Goal: Use online tool/utility: Utilize a website feature to perform a specific function

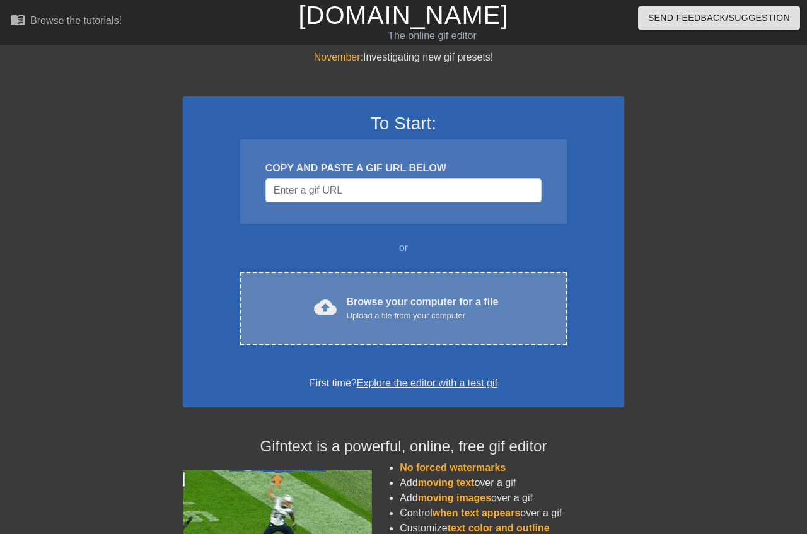
click at [459, 321] on div "Upload a file from your computer" at bounding box center [423, 316] width 152 height 13
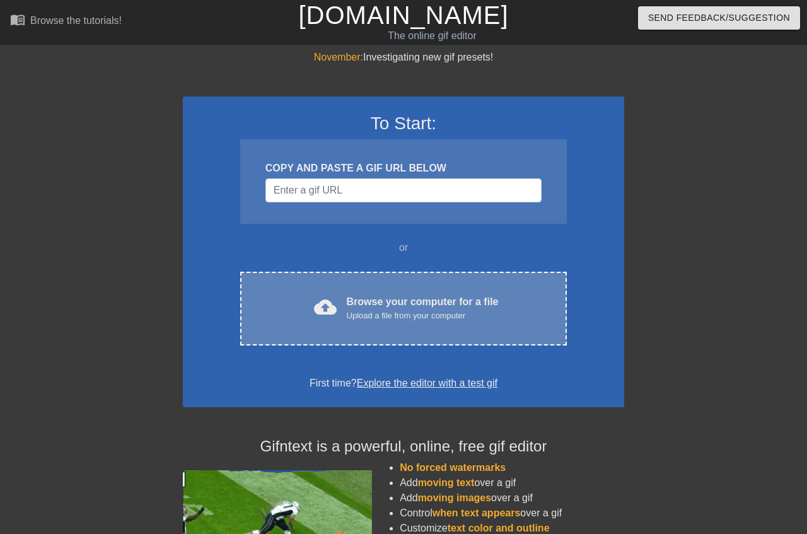
click at [387, 310] on div "Upload a file from your computer" at bounding box center [423, 316] width 152 height 13
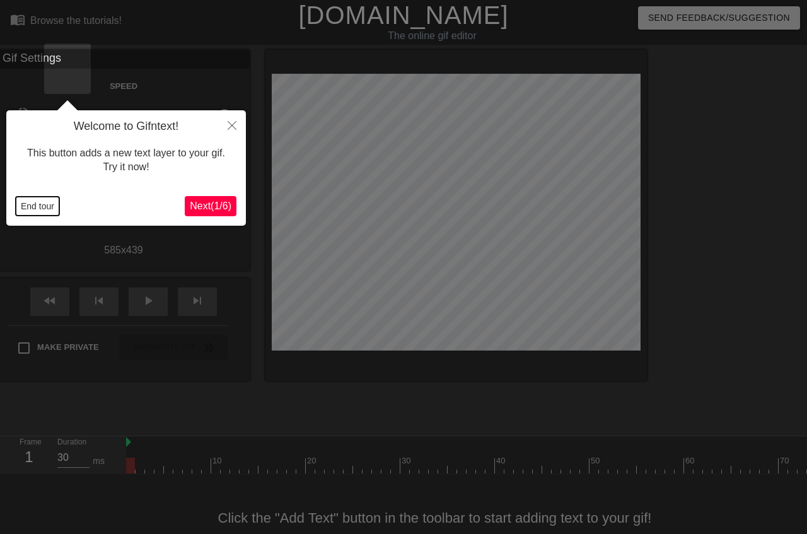
click at [20, 209] on button "End tour" at bounding box center [38, 206] width 44 height 19
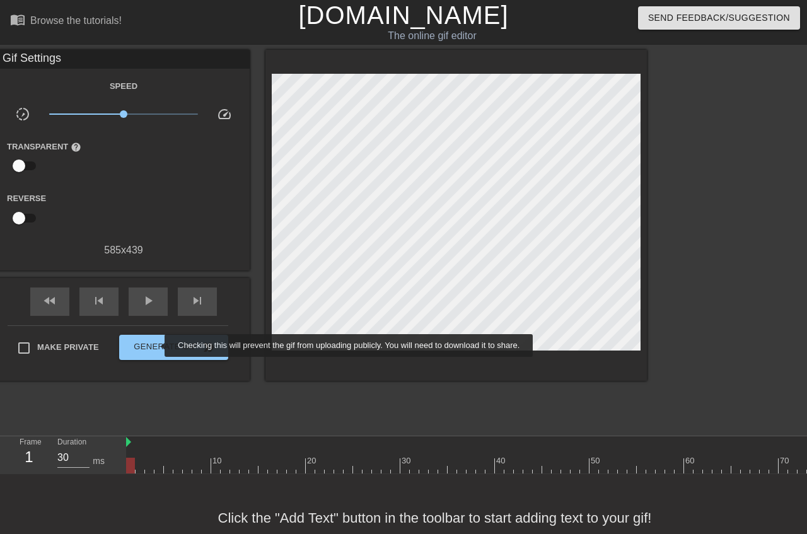
click at [99, 346] on span "Make Private" at bounding box center [68, 347] width 62 height 13
click at [37, 346] on input "Make Private" at bounding box center [24, 348] width 26 height 26
checkbox input "true"
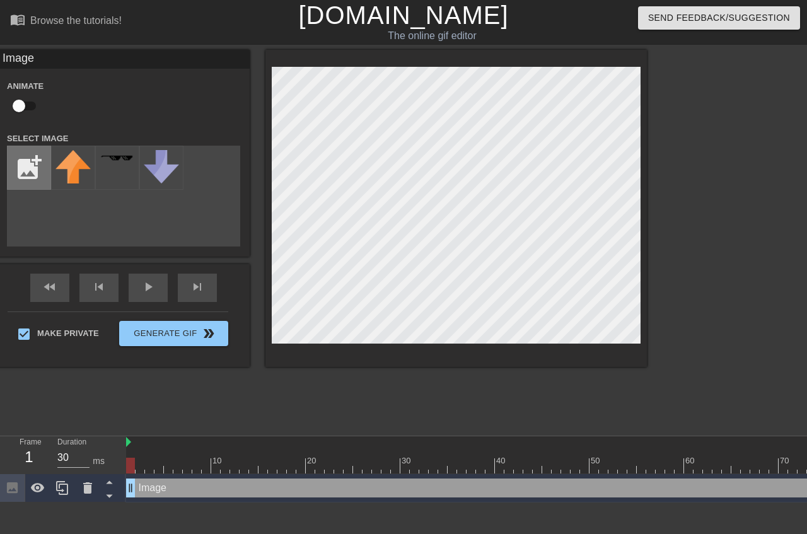
click at [50, 172] on input "file" at bounding box center [29, 167] width 43 height 43
type input "C:\fakepath\pngfind.com-[PERSON_NAME]-logo-png-386752.png"
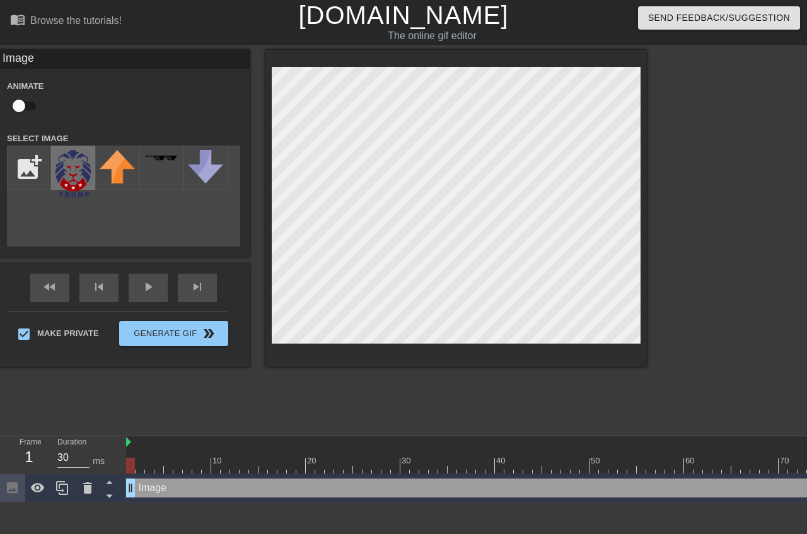
click at [91, 183] on img at bounding box center [73, 173] width 35 height 47
type input "30"
drag, startPoint x: 133, startPoint y: 404, endPoint x: 783, endPoint y: 412, distance: 649.8
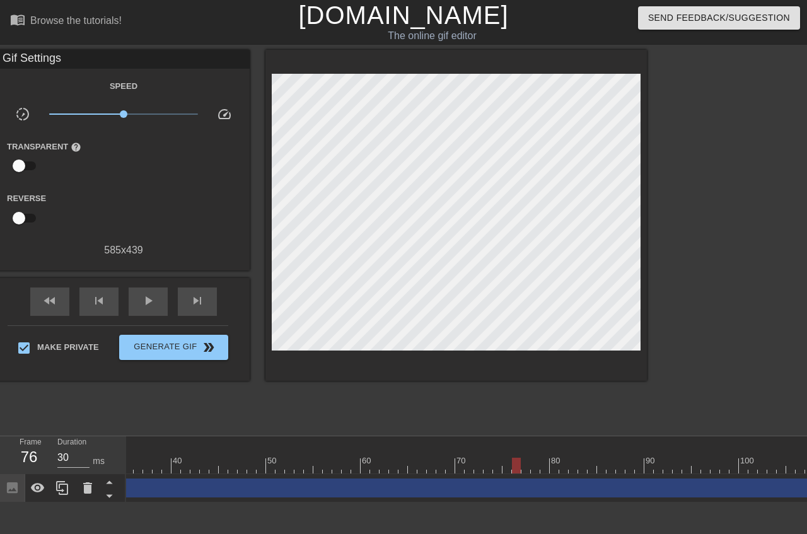
scroll to position [0, 486]
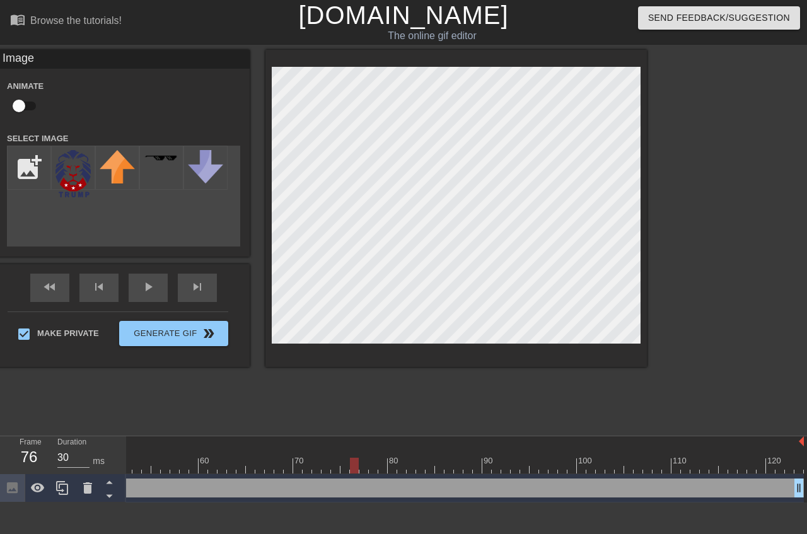
click at [55, 101] on input "checkbox" at bounding box center [19, 106] width 72 height 24
checkbox input "true"
drag, startPoint x: 353, startPoint y: 402, endPoint x: 716, endPoint y: 409, distance: 362.8
click at [716, 458] on div at bounding box center [714, 466] width 9 height 16
click at [715, 458] on div at bounding box center [714, 466] width 9 height 16
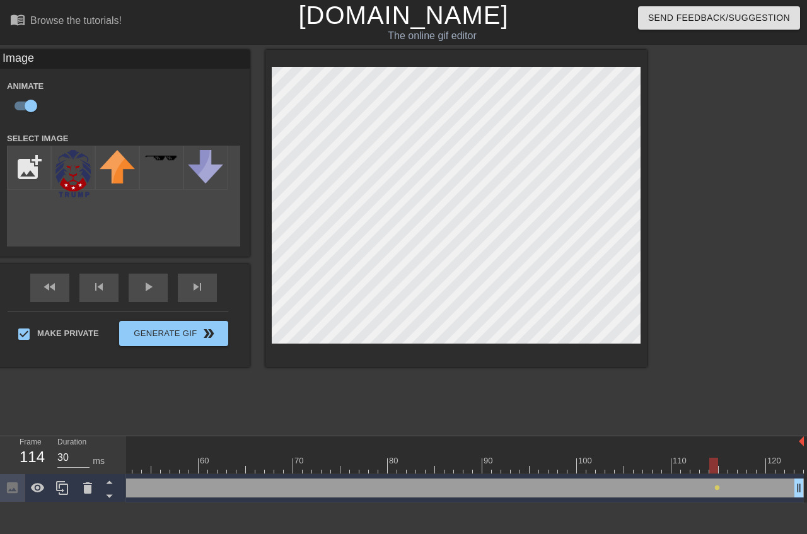
click at [441, 503] on html "menu_book Browse the tutorials! [DOMAIN_NAME] The online gif editor Send Feedba…" at bounding box center [403, 251] width 807 height 503
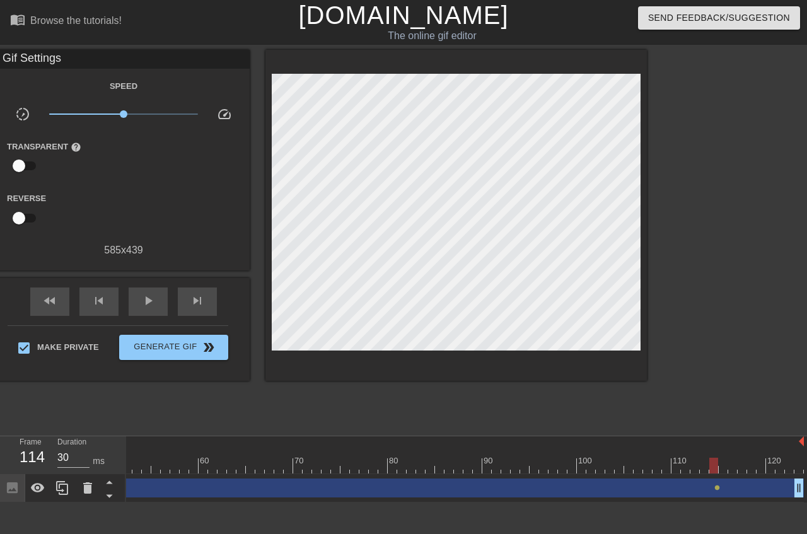
click at [498, 479] on div "Image drag_handle drag_handle" at bounding box center [222, 488] width 1164 height 19
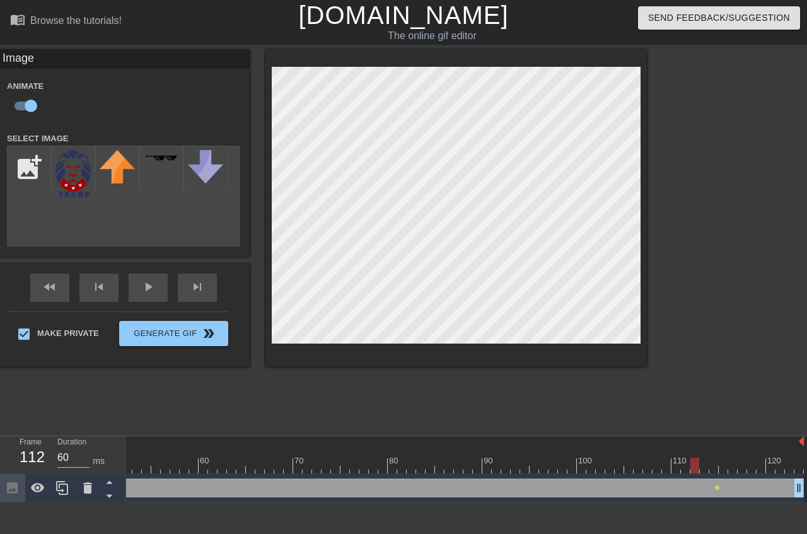
click at [707, 458] on div at bounding box center [222, 466] width 1164 height 16
type input "30"
click at [704, 458] on div at bounding box center [222, 466] width 1164 height 16
click at [717, 479] on div "Image drag_handle drag_handle" at bounding box center [222, 488] width 1164 height 19
click at [67, 101] on input "checkbox" at bounding box center [31, 106] width 72 height 24
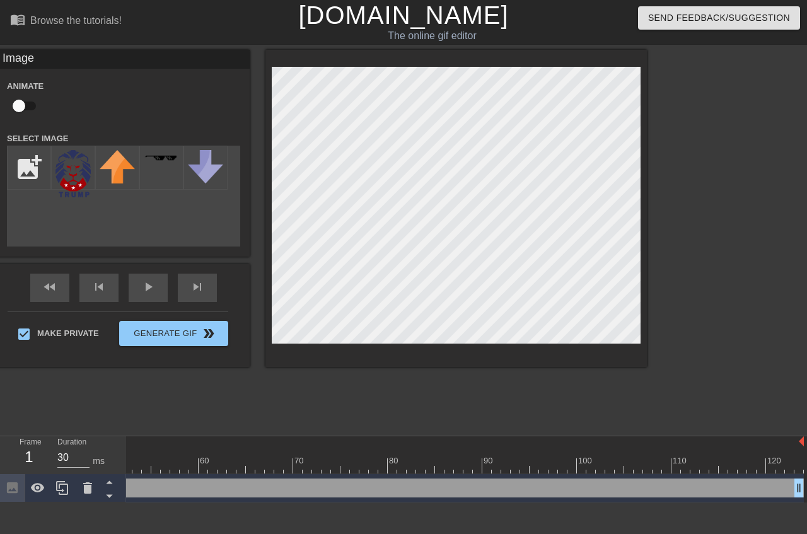
click at [55, 101] on input "checkbox" at bounding box center [19, 106] width 72 height 24
checkbox input "true"
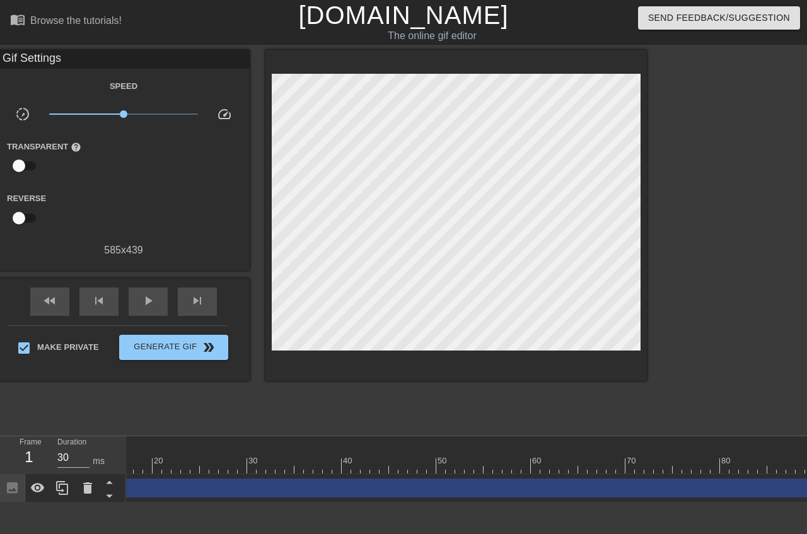
scroll to position [0, 0]
drag, startPoint x: 132, startPoint y: 414, endPoint x: 553, endPoint y: 428, distance: 421.0
click at [553, 437] on div "10 20 30 40 50 60 70 80 90 100 110 120 Image drag_handle drag_handle lens lens" at bounding box center [466, 470] width 681 height 66
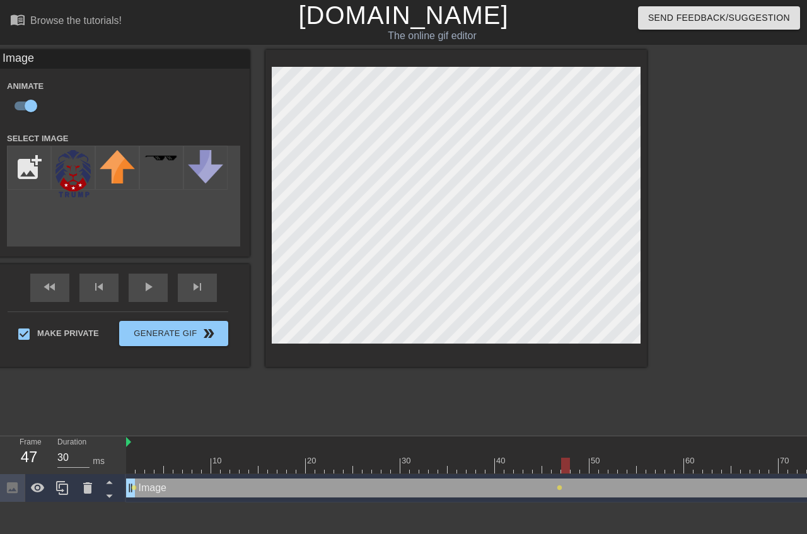
click at [565, 458] on div at bounding box center [708, 466] width 1164 height 16
click at [576, 458] on div at bounding box center [708, 466] width 1164 height 16
click at [584, 458] on div at bounding box center [708, 466] width 1164 height 16
click at [596, 458] on div at bounding box center [708, 466] width 1164 height 16
click at [604, 458] on div at bounding box center [708, 466] width 1164 height 16
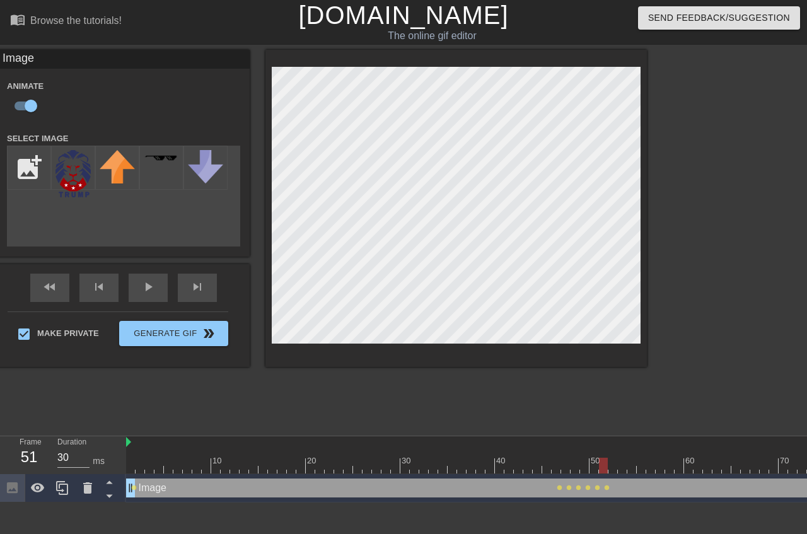
click at [614, 458] on div at bounding box center [708, 466] width 1164 height 16
click at [623, 458] on div at bounding box center [708, 466] width 1164 height 16
click at [634, 458] on div at bounding box center [708, 466] width 1164 height 16
click at [643, 458] on div at bounding box center [708, 466] width 1164 height 16
click at [653, 458] on div at bounding box center [708, 466] width 1164 height 16
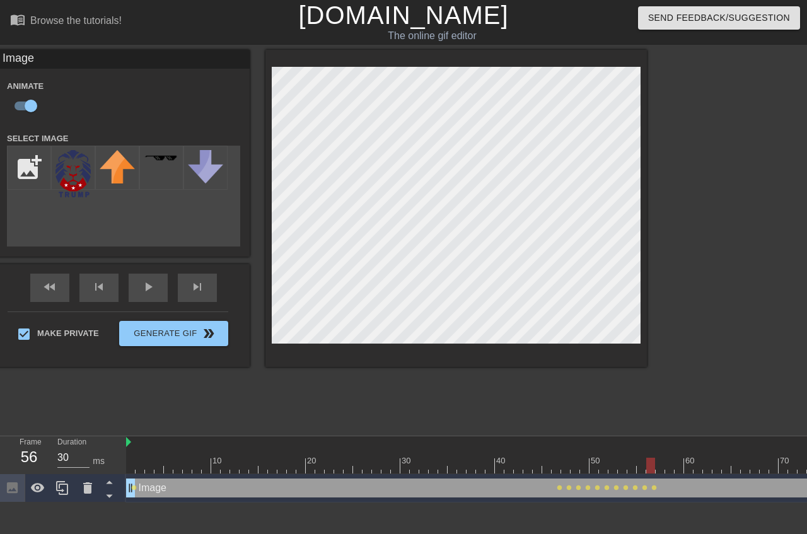
click at [660, 458] on div at bounding box center [708, 466] width 1164 height 16
click at [673, 458] on div at bounding box center [708, 466] width 1164 height 16
drag, startPoint x: 679, startPoint y: 409, endPoint x: 676, endPoint y: 394, distance: 15.5
click at [679, 458] on div at bounding box center [708, 466] width 1164 height 16
drag, startPoint x: 691, startPoint y: 408, endPoint x: 676, endPoint y: 354, distance: 55.7
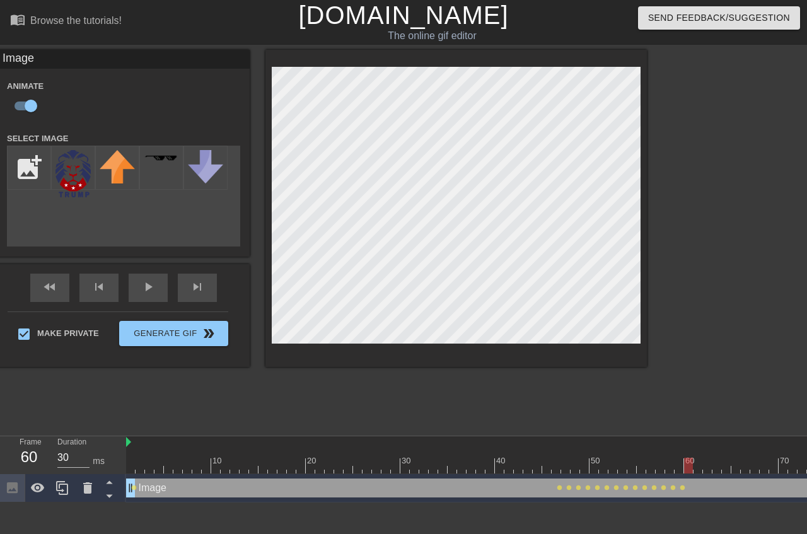
click at [691, 458] on div at bounding box center [708, 466] width 1164 height 16
click at [700, 458] on div at bounding box center [708, 466] width 1164 height 16
click at [708, 458] on div at bounding box center [708, 466] width 1164 height 16
click at [717, 458] on div at bounding box center [708, 466] width 1164 height 16
click at [727, 458] on div at bounding box center [708, 466] width 1164 height 16
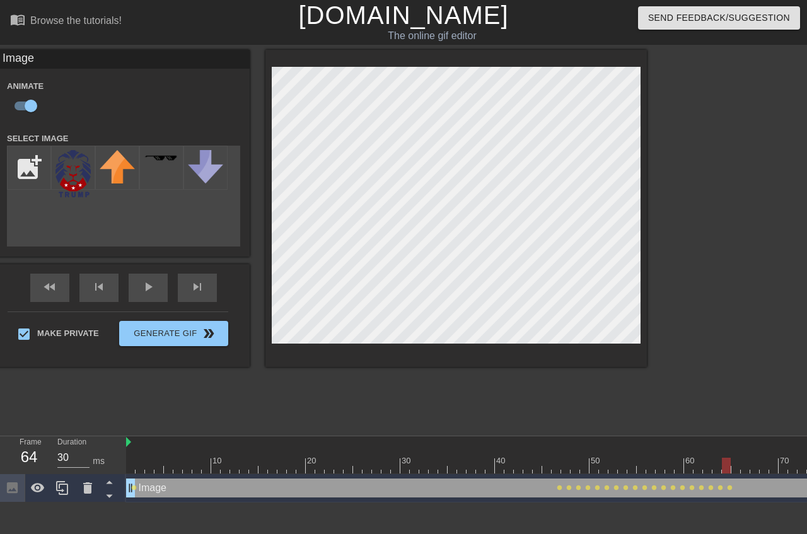
click at [738, 458] on div at bounding box center [708, 466] width 1164 height 16
click at [744, 458] on div at bounding box center [708, 466] width 1164 height 16
click at [759, 458] on div at bounding box center [708, 466] width 1164 height 16
drag, startPoint x: 764, startPoint y: 407, endPoint x: 763, endPoint y: 379, distance: 27.8
click at [765, 458] on div at bounding box center [708, 466] width 1164 height 16
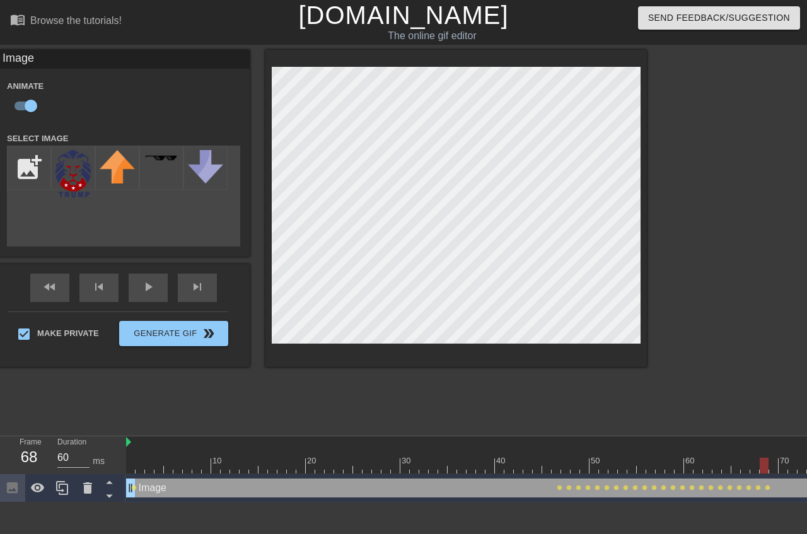
click at [772, 458] on div at bounding box center [708, 466] width 1164 height 16
click at [782, 458] on div at bounding box center [708, 466] width 1164 height 16
click at [791, 458] on div at bounding box center [708, 466] width 1164 height 16
click at [801, 458] on div at bounding box center [708, 466] width 1164 height 16
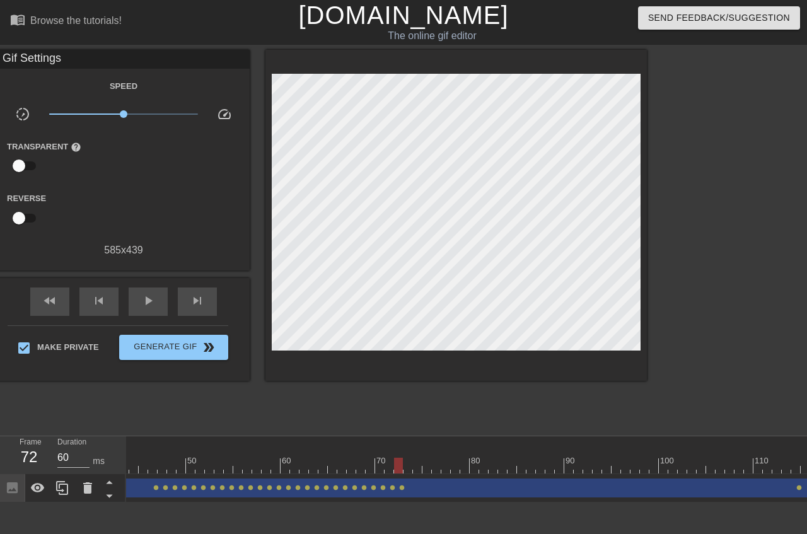
scroll to position [0, 455]
click at [356, 458] on div at bounding box center [253, 466] width 1164 height 16
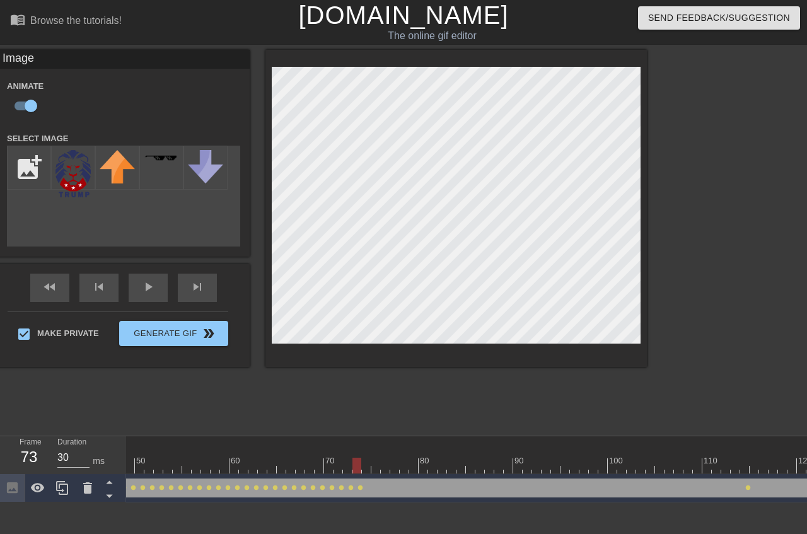
click at [365, 458] on div at bounding box center [253, 466] width 1164 height 16
click at [375, 458] on div at bounding box center [253, 466] width 1164 height 16
click at [387, 458] on div at bounding box center [253, 466] width 1164 height 16
click at [397, 458] on div at bounding box center [253, 466] width 1164 height 16
click at [402, 458] on div at bounding box center [253, 466] width 1164 height 16
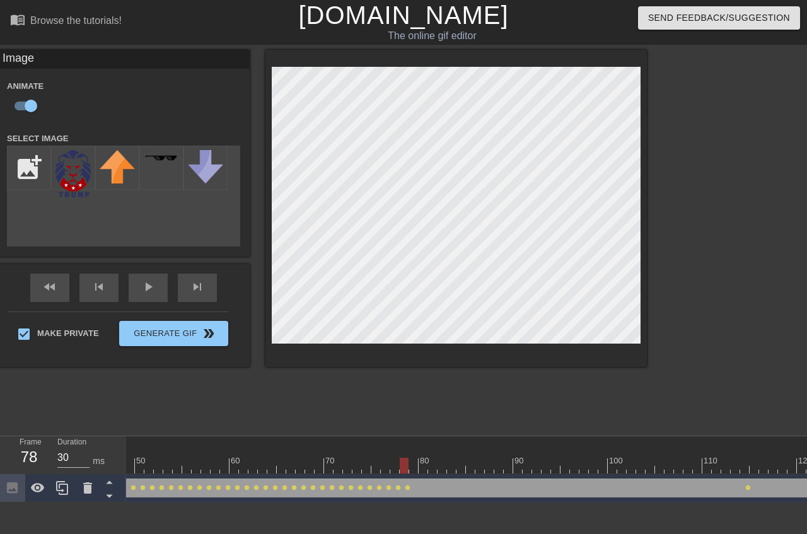
click at [413, 458] on div at bounding box center [253, 466] width 1164 height 16
click at [425, 458] on div at bounding box center [253, 466] width 1164 height 16
click at [430, 458] on div at bounding box center [253, 466] width 1164 height 16
click at [440, 458] on div at bounding box center [253, 466] width 1164 height 16
click at [450, 458] on div at bounding box center [253, 466] width 1164 height 16
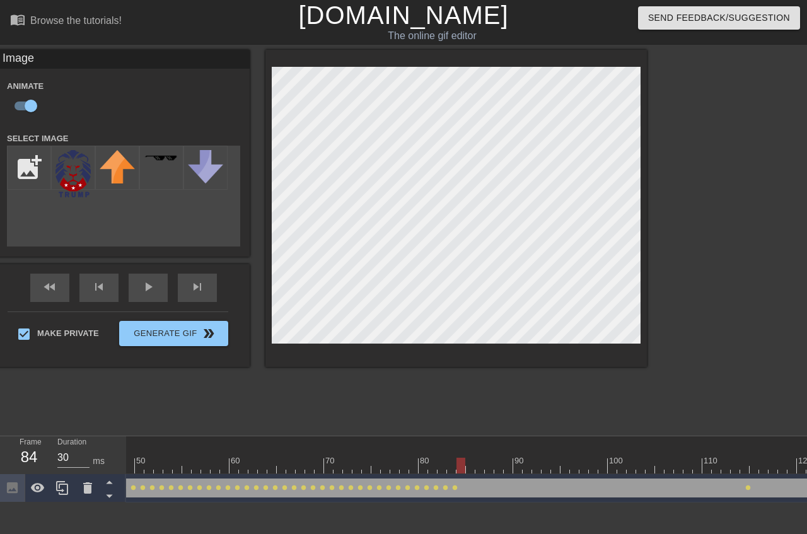
click at [458, 458] on div at bounding box center [253, 466] width 1164 height 16
click at [472, 458] on div at bounding box center [253, 466] width 1164 height 16
click at [478, 458] on div at bounding box center [253, 466] width 1164 height 16
click at [487, 458] on div at bounding box center [253, 466] width 1164 height 16
click at [498, 458] on div at bounding box center [253, 466] width 1164 height 16
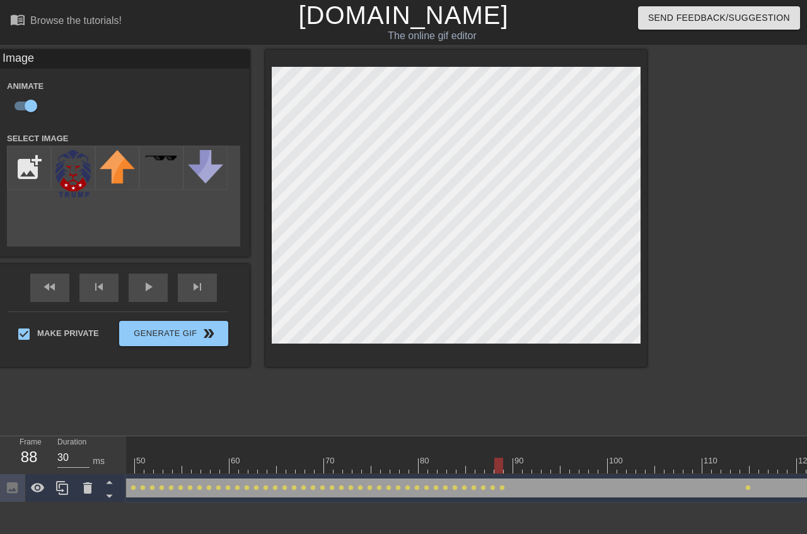
click at [506, 458] on div at bounding box center [253, 466] width 1164 height 16
click at [518, 458] on div at bounding box center [253, 466] width 1164 height 16
click at [527, 458] on div at bounding box center [253, 466] width 1164 height 16
click at [534, 458] on div at bounding box center [253, 466] width 1164 height 16
click at [546, 458] on div at bounding box center [253, 466] width 1164 height 16
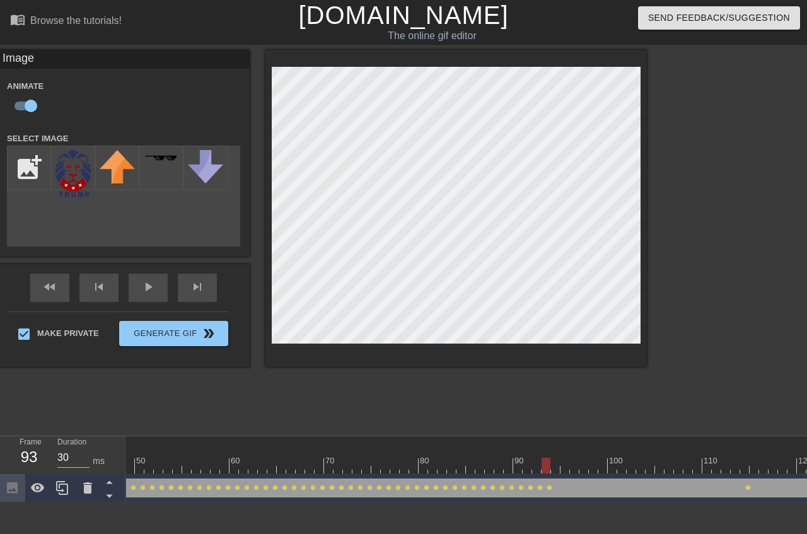
click at [554, 458] on div at bounding box center [253, 466] width 1164 height 16
click at [565, 458] on div at bounding box center [253, 466] width 1164 height 16
click at [573, 458] on div at bounding box center [253, 466] width 1164 height 16
click at [584, 458] on div at bounding box center [253, 466] width 1164 height 16
click at [591, 458] on div at bounding box center [253, 466] width 1164 height 16
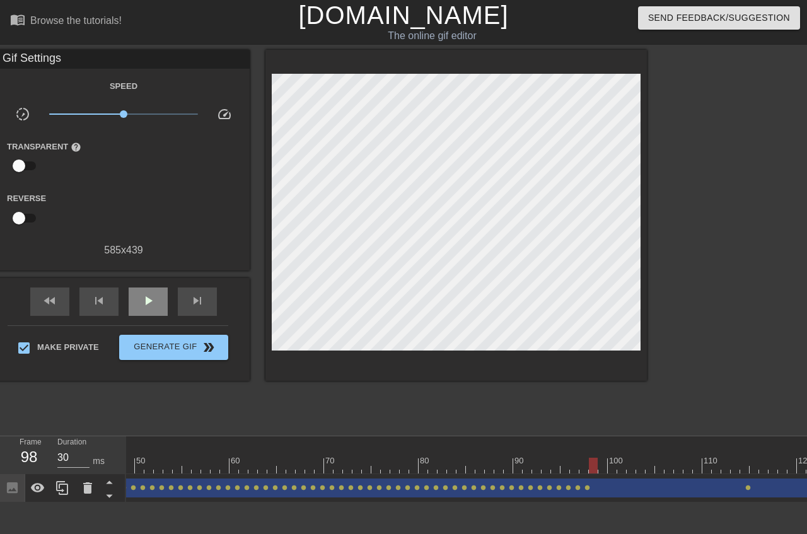
click at [226, 285] on div "fast_rewind skip_previous play_arrow skip_next" at bounding box center [124, 301] width 206 height 47
click at [168, 309] on div "play_arrow" at bounding box center [148, 302] width 39 height 28
click at [168, 309] on div "pause" at bounding box center [148, 302] width 39 height 28
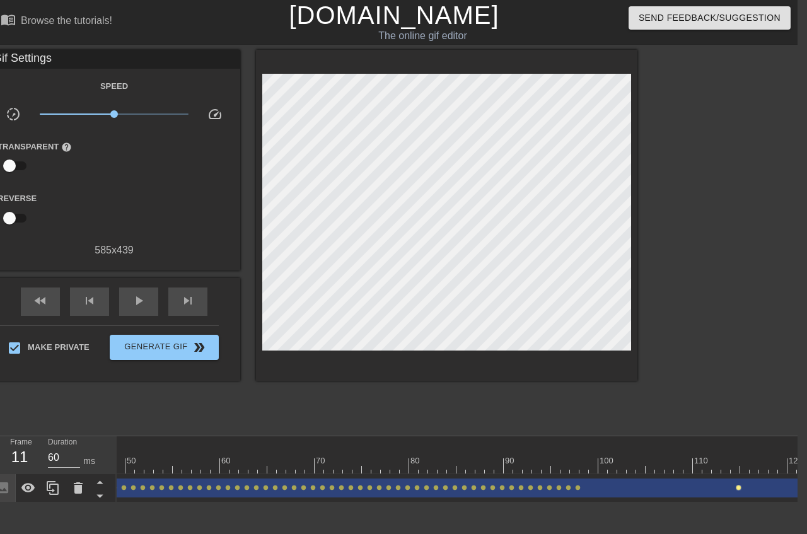
click at [737, 485] on span "lens" at bounding box center [739, 488] width 6 height 6
type input "30"
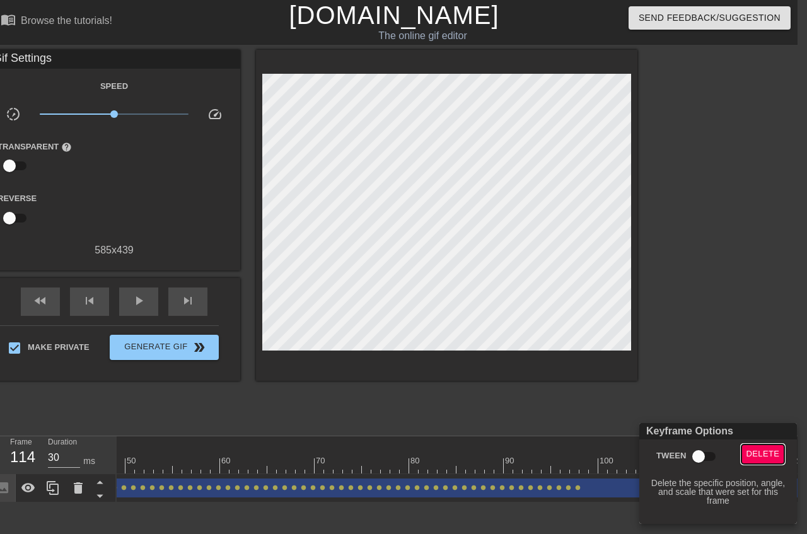
click at [763, 457] on span "Delete" at bounding box center [763, 454] width 33 height 15
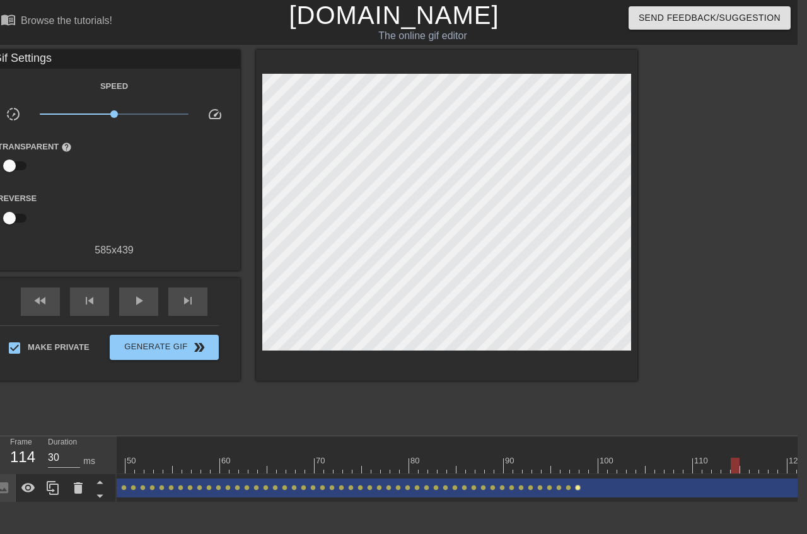
click at [577, 485] on span "lens" at bounding box center [578, 488] width 6 height 6
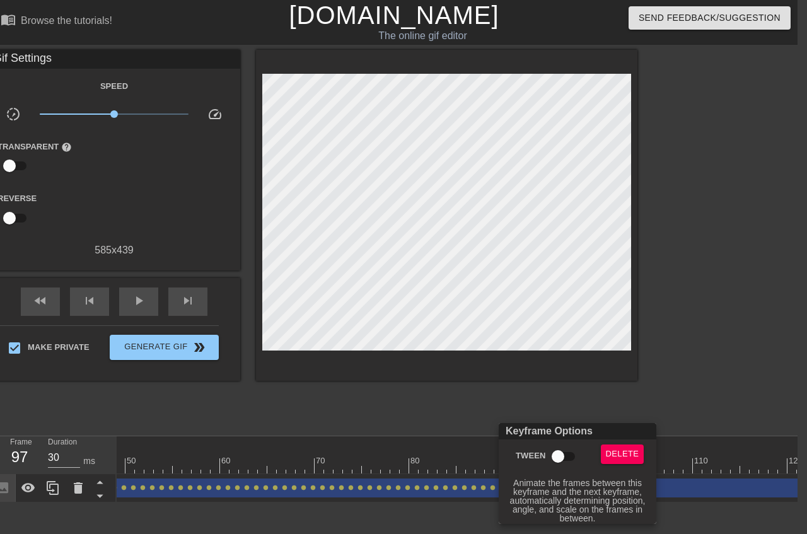
click at [562, 459] on input "Tween" at bounding box center [558, 457] width 72 height 24
checkbox input "true"
click at [440, 479] on div at bounding box center [403, 267] width 807 height 534
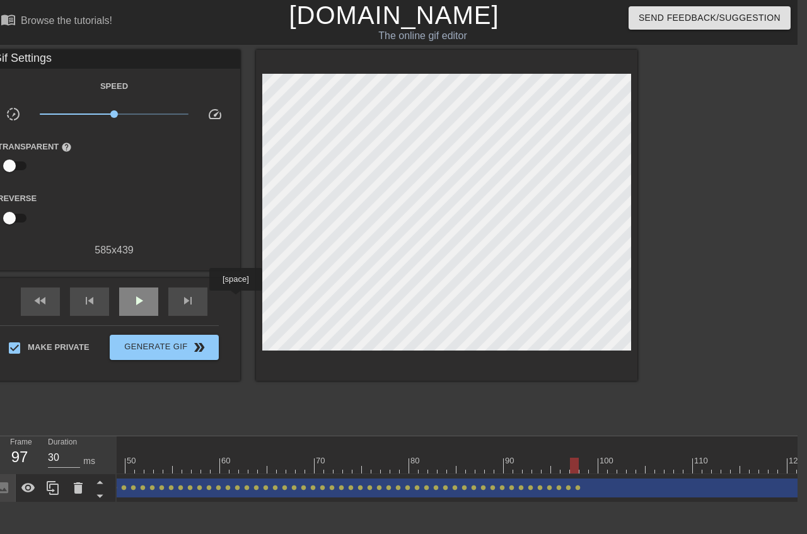
click at [146, 300] on span "play_arrow" at bounding box center [138, 300] width 15 height 15
type input "30"
click at [146, 305] on span "pause" at bounding box center [138, 300] width 15 height 15
click at [29, 483] on icon at bounding box center [28, 487] width 14 height 9
click at [48, 303] on span "fast_rewind" at bounding box center [40, 300] width 15 height 15
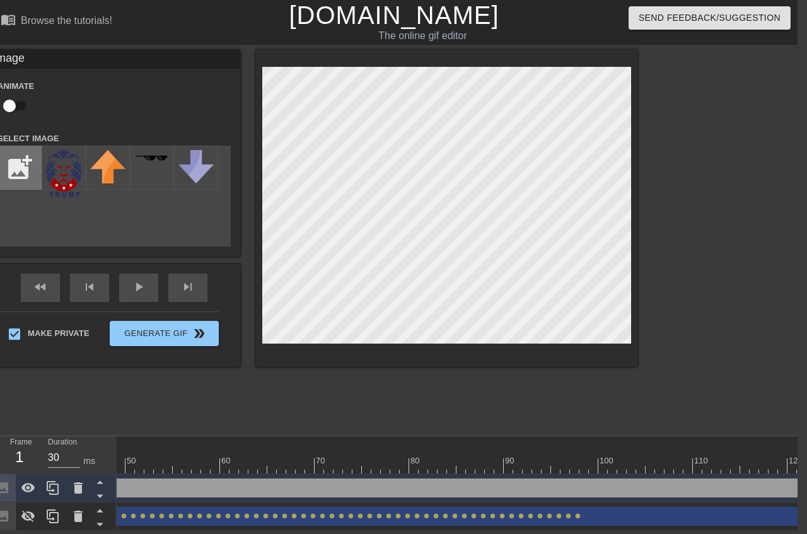
click at [41, 166] on input "file" at bounding box center [19, 167] width 43 height 43
click at [81, 164] on img at bounding box center [63, 173] width 35 height 47
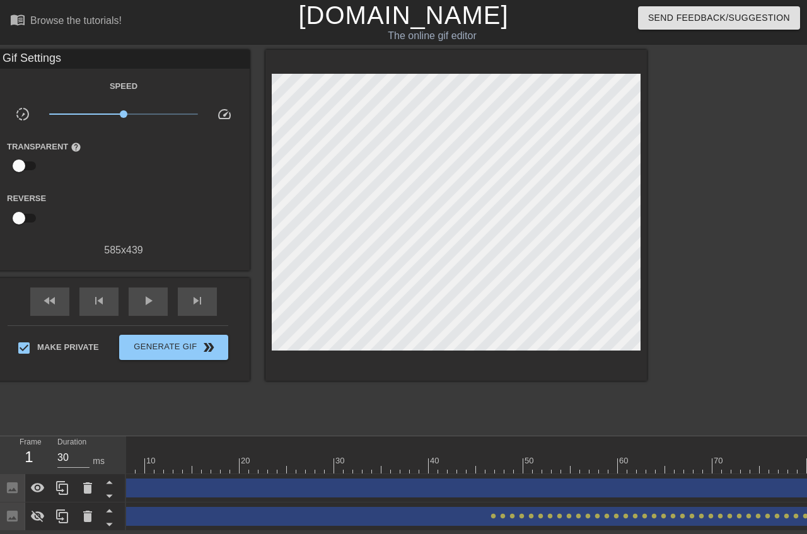
scroll to position [0, 0]
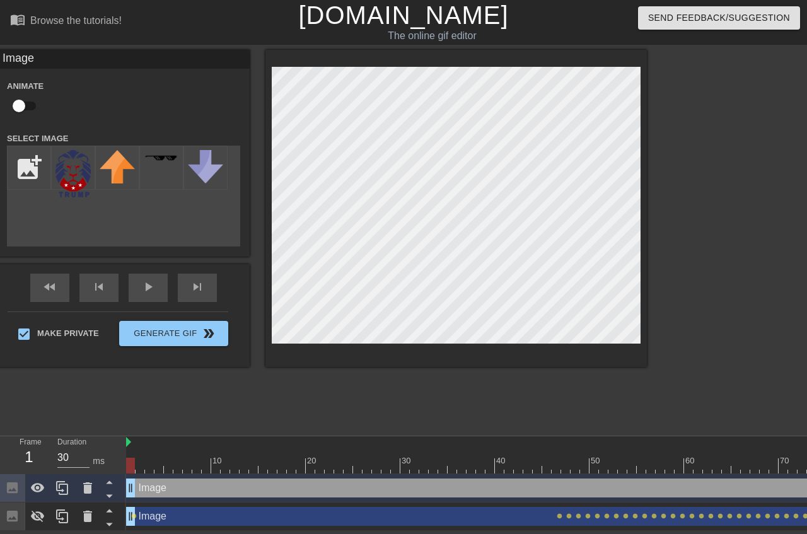
click at [55, 105] on input "checkbox" at bounding box center [19, 106] width 72 height 24
checkbox input "true"
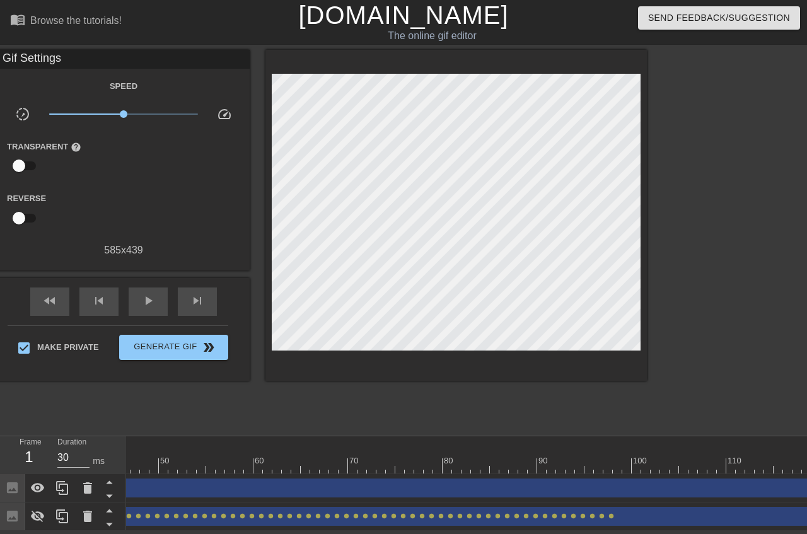
scroll to position [0, 475]
click at [565, 479] on div "Image drag_handle drag_handle" at bounding box center [233, 488] width 1164 height 19
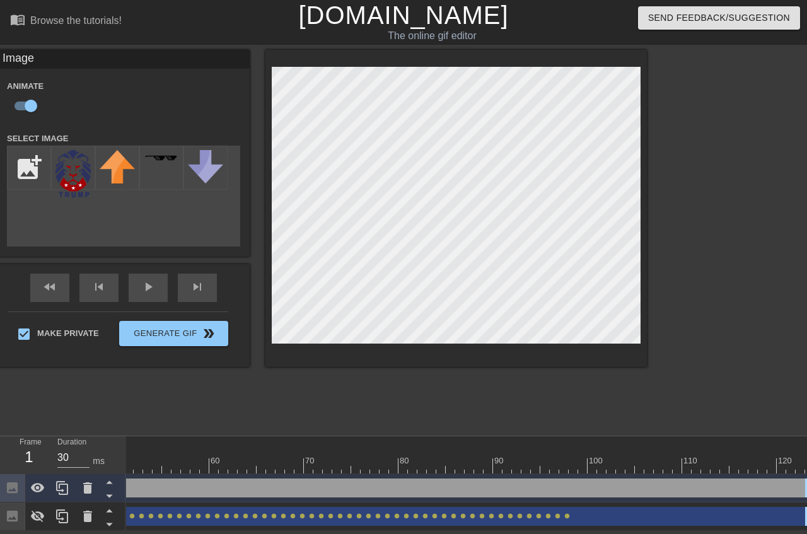
click at [565, 479] on div "Image drag_handle drag_handle" at bounding box center [233, 488] width 1164 height 19
click at [564, 458] on div at bounding box center [233, 466] width 1164 height 16
click at [593, 61] on div at bounding box center [457, 208] width 382 height 317
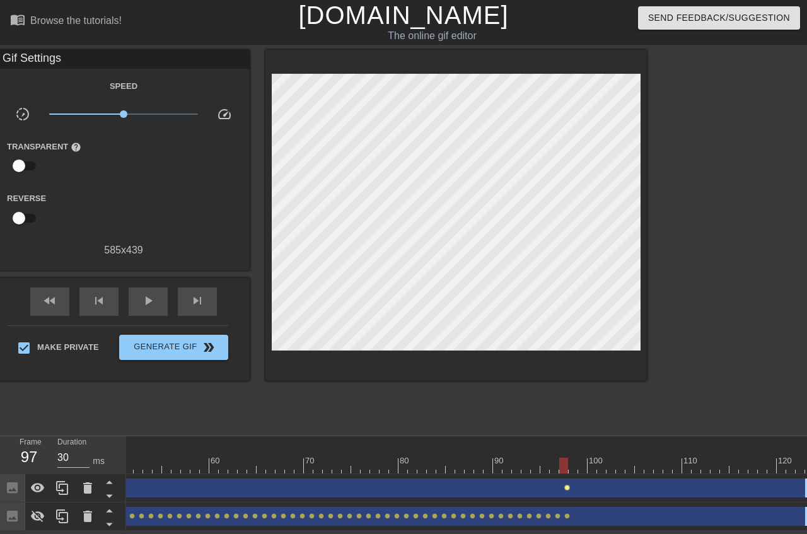
click at [565, 485] on span "lens" at bounding box center [568, 488] width 6 height 6
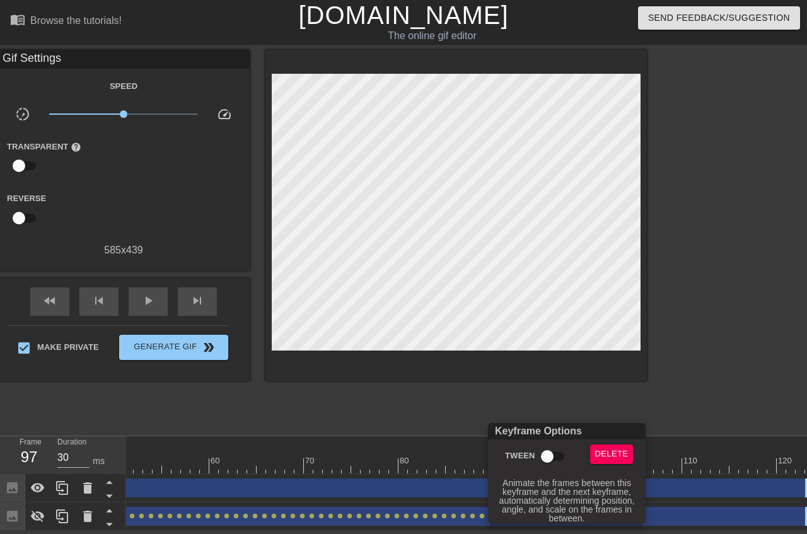
click at [551, 452] on input "Tween" at bounding box center [548, 457] width 72 height 24
checkbox input "true"
click at [443, 494] on div at bounding box center [403, 267] width 807 height 534
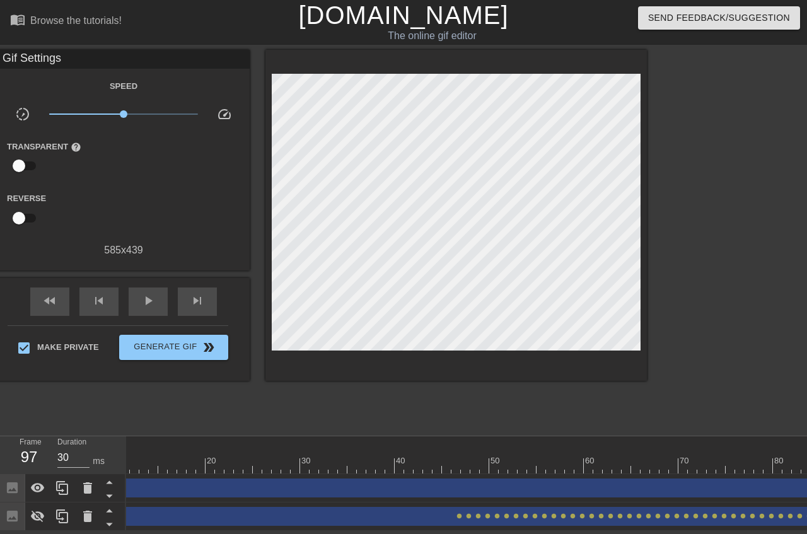
scroll to position [0, 0]
click at [134, 485] on span "lens" at bounding box center [134, 488] width 6 height 6
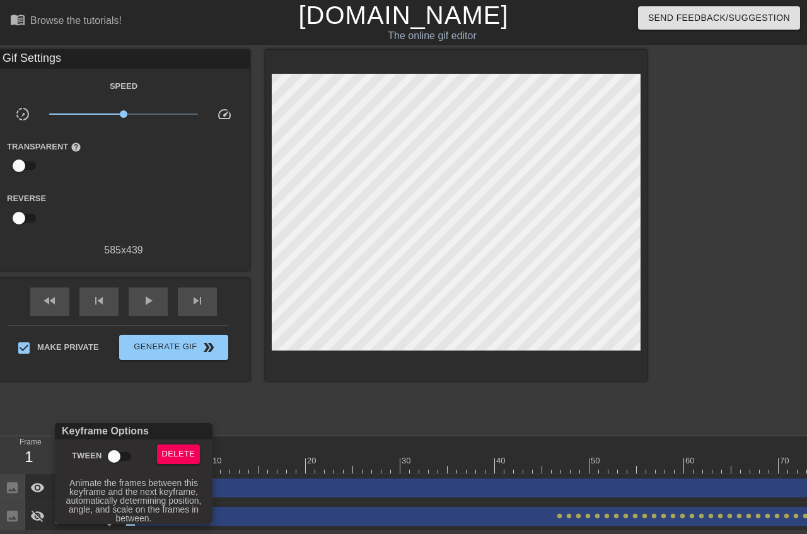
click at [122, 456] on input "Tween" at bounding box center [114, 457] width 72 height 24
checkbox input "true"
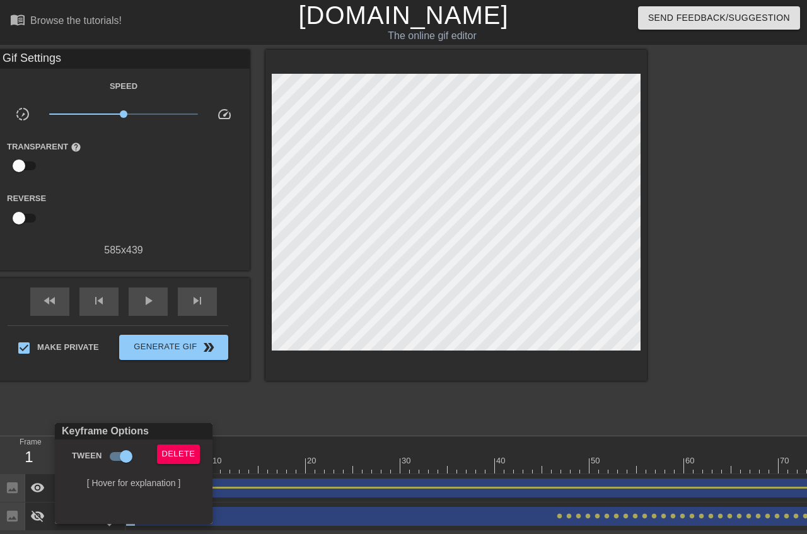
click at [355, 385] on div at bounding box center [403, 267] width 807 height 534
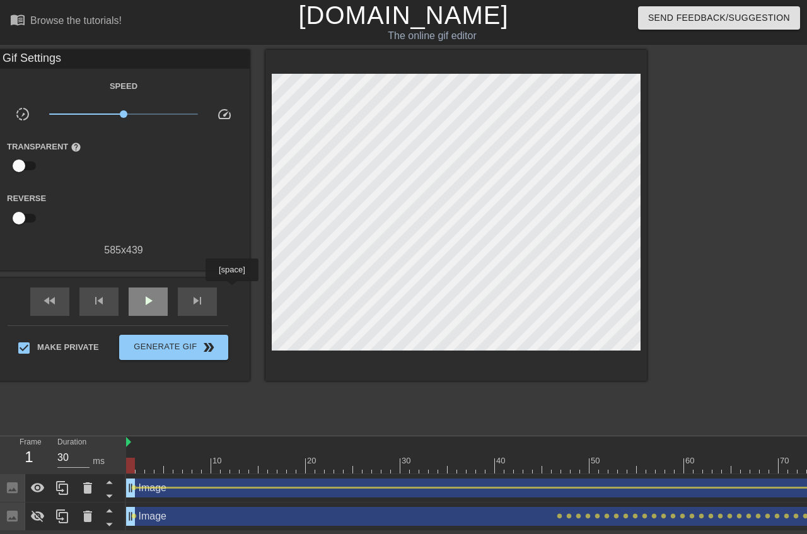
click at [156, 295] on span "play_arrow" at bounding box center [148, 300] width 15 height 15
type input "30"
click at [156, 295] on span "pause" at bounding box center [148, 300] width 15 height 15
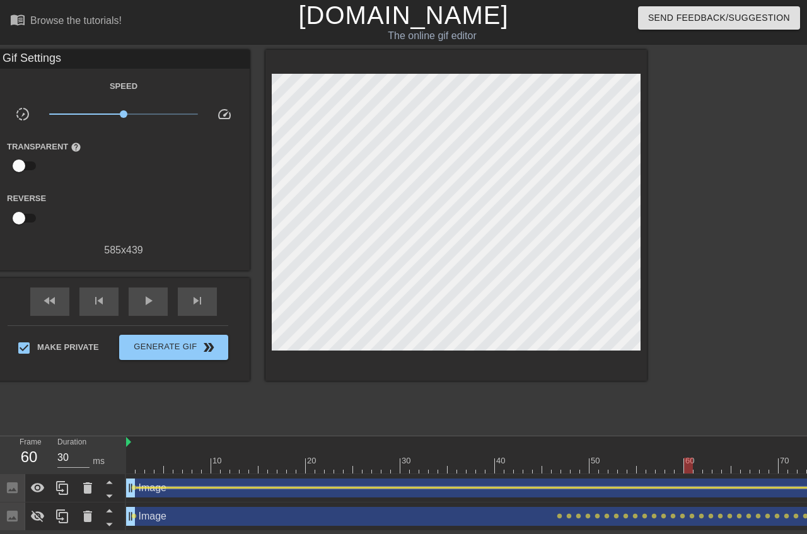
drag, startPoint x: 134, startPoint y: 439, endPoint x: 201, endPoint y: 440, distance: 66.9
click at [201, 479] on div "lens" at bounding box center [708, 479] width 1164 height 0
click at [132, 485] on span "lens" at bounding box center [134, 488] width 6 height 6
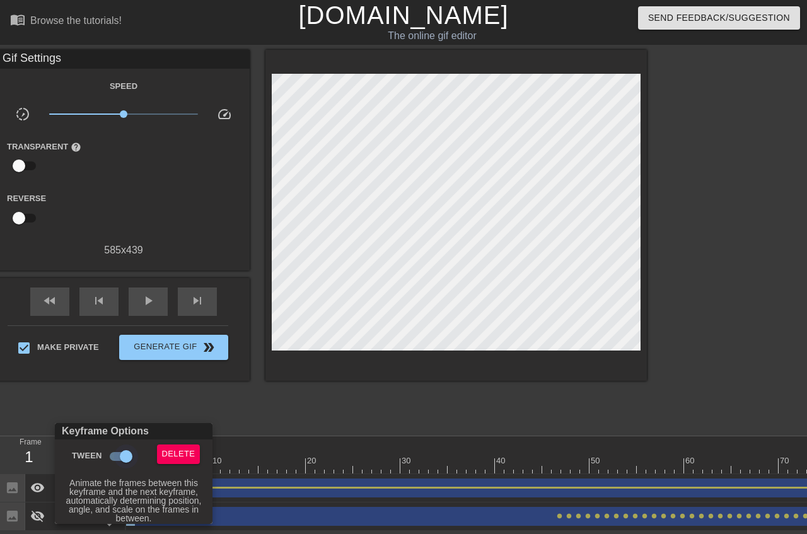
click at [121, 450] on input "Tween" at bounding box center [126, 457] width 72 height 24
checkbox input "false"
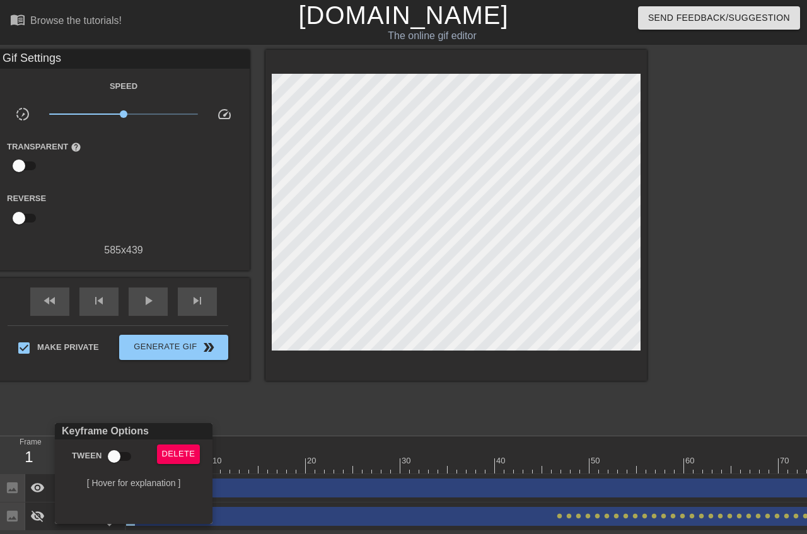
click at [205, 389] on div at bounding box center [403, 267] width 807 height 534
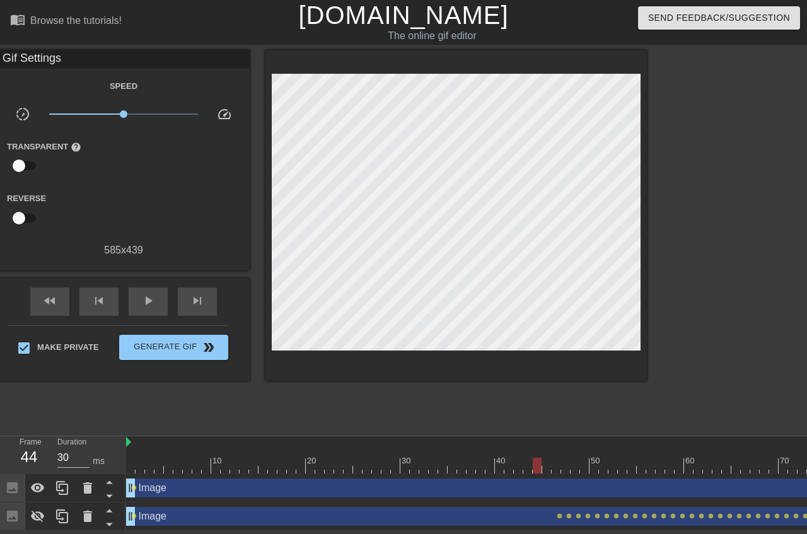
type input "60"
drag, startPoint x: 261, startPoint y: 414, endPoint x: 550, endPoint y: 416, distance: 289.6
click at [550, 458] on div at bounding box center [708, 466] width 1164 height 16
click at [548, 479] on div "Image drag_handle drag_handle" at bounding box center [708, 488] width 1164 height 19
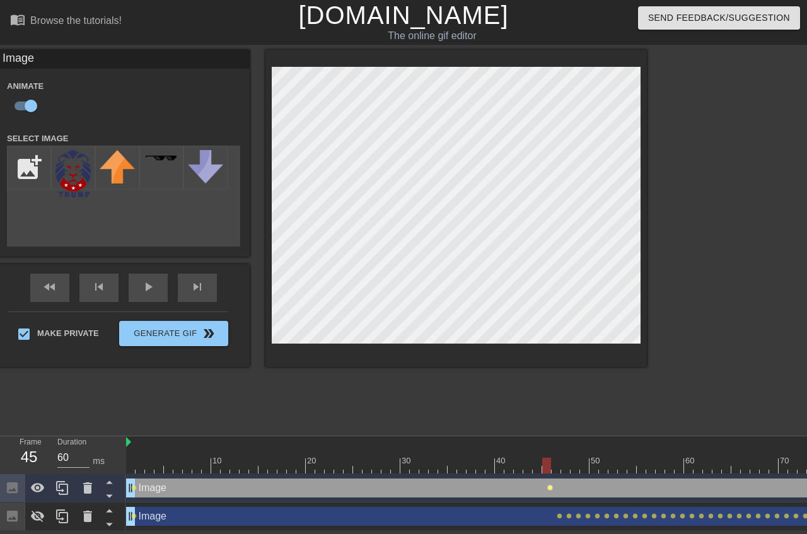
click at [549, 474] on div "Image drag_handle drag_handle lens lens lens" at bounding box center [708, 488] width 1164 height 28
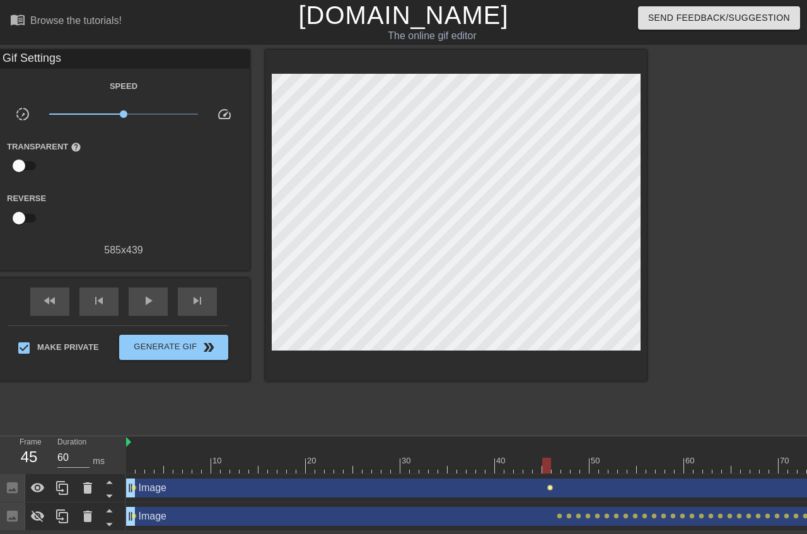
click at [552, 485] on span "lens" at bounding box center [551, 488] width 6 height 6
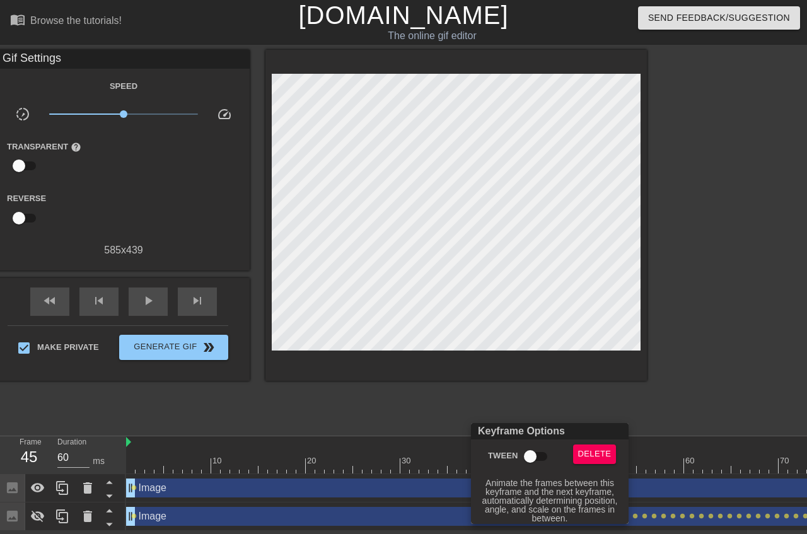
click at [543, 455] on input "Tween" at bounding box center [531, 457] width 72 height 24
checkbox input "true"
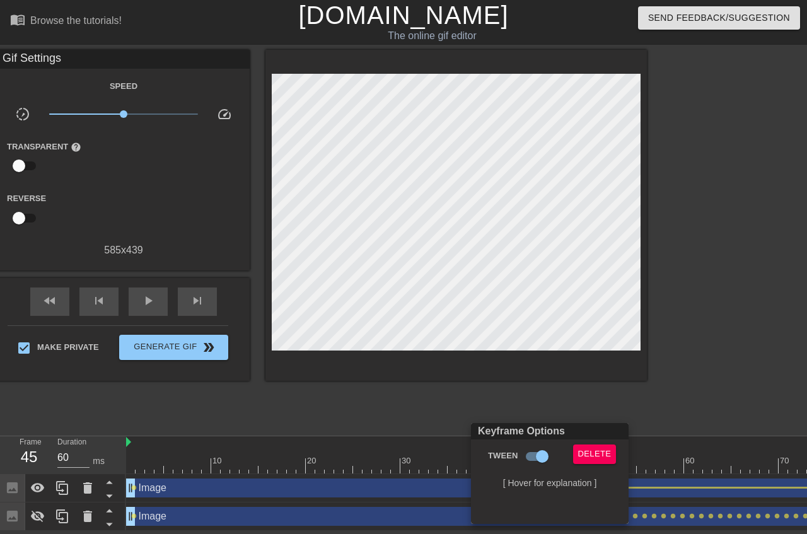
click at [251, 301] on div at bounding box center [403, 267] width 807 height 534
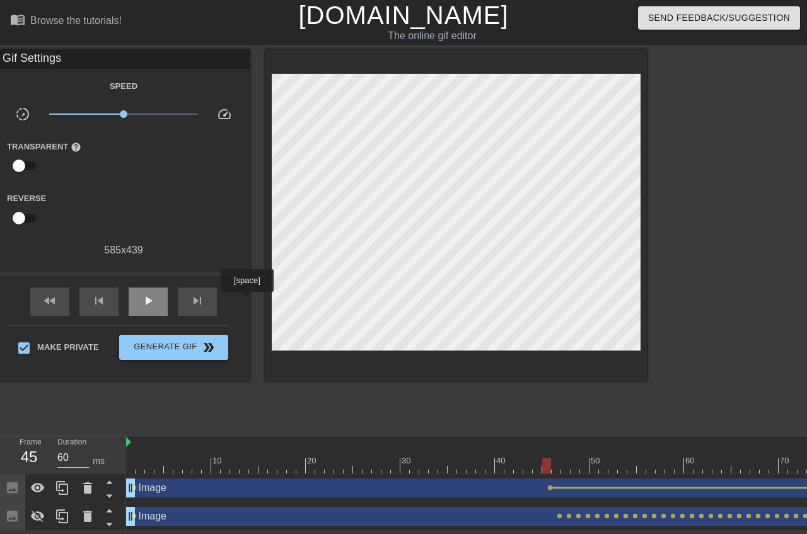
click at [156, 301] on span "play_arrow" at bounding box center [148, 300] width 15 height 15
click at [156, 304] on span "pause" at bounding box center [148, 300] width 15 height 15
click at [39, 481] on icon at bounding box center [37, 488] width 15 height 15
click at [69, 288] on div "fast_rewind" at bounding box center [49, 302] width 39 height 28
click at [43, 509] on icon at bounding box center [37, 516] width 15 height 15
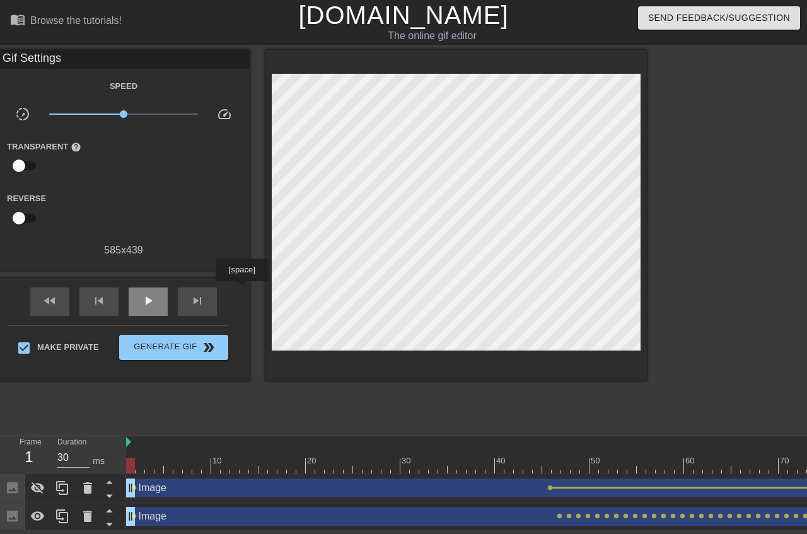
click at [168, 290] on div "play_arrow" at bounding box center [148, 302] width 39 height 28
type input "30"
click at [168, 290] on div "pause" at bounding box center [148, 302] width 39 height 28
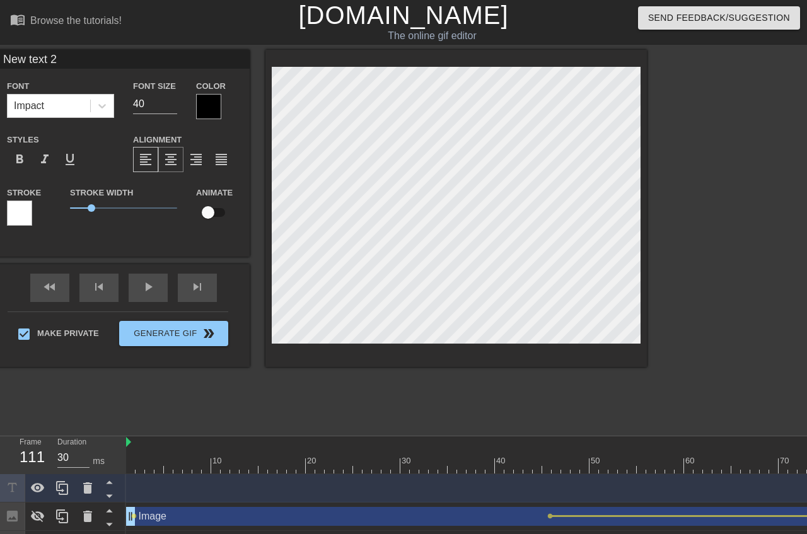
click at [179, 159] on span "format_align_center" at bounding box center [170, 159] width 15 height 15
click at [84, 483] on icon at bounding box center [87, 488] width 9 height 11
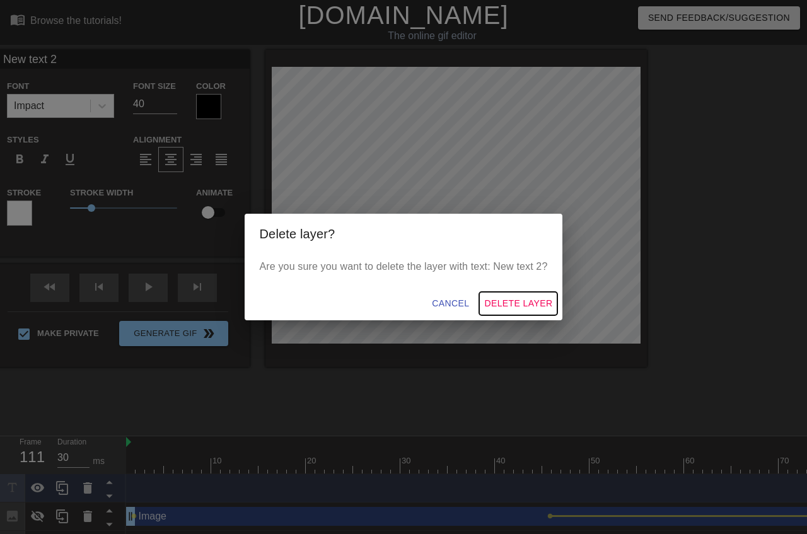
click at [526, 309] on span "Delete Layer" at bounding box center [518, 304] width 68 height 16
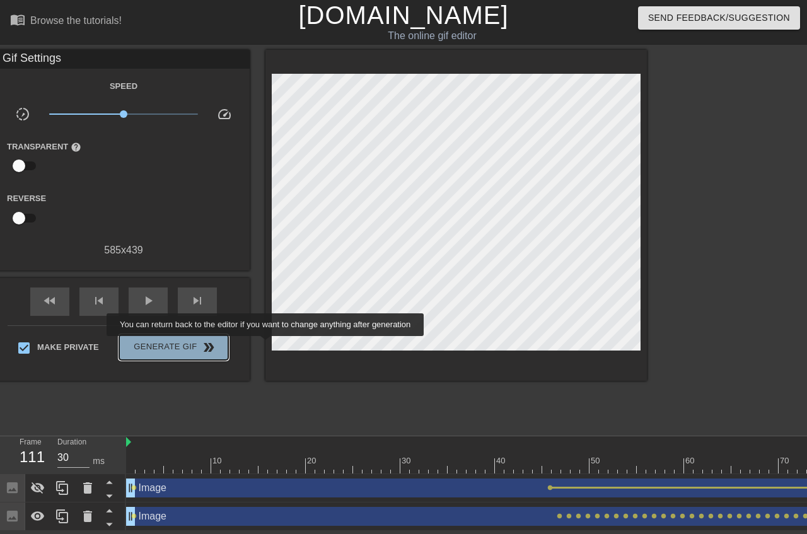
click at [223, 345] on span "Generate Gif double_arrow" at bounding box center [173, 347] width 99 height 15
